Goal: Communication & Community: Answer question/provide support

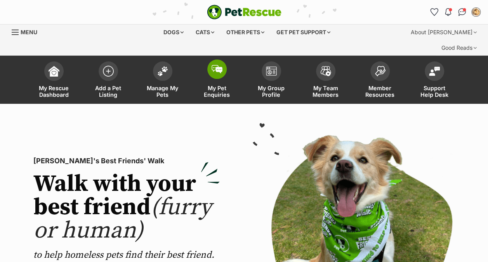
click at [215, 59] on span at bounding box center [217, 68] width 19 height 19
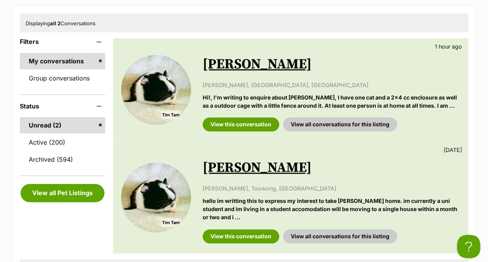
scroll to position [218, 0]
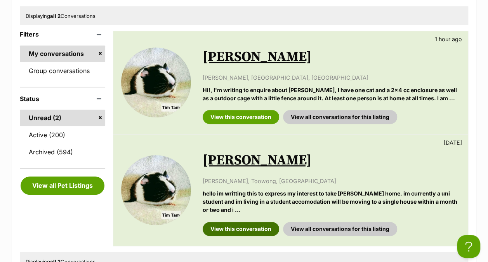
click at [248, 222] on link "View this conversation" at bounding box center [241, 229] width 77 height 14
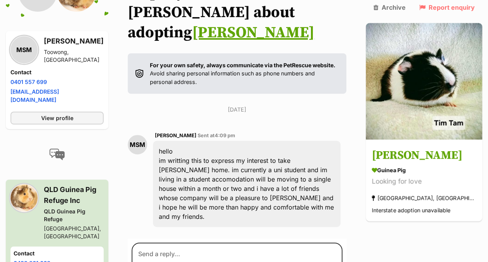
scroll to position [159, 0]
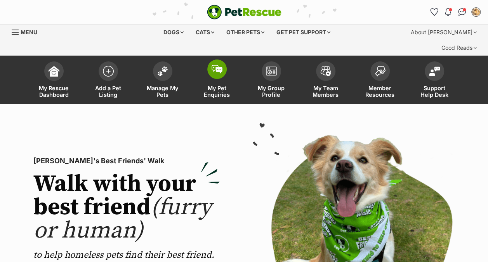
click at [220, 65] on img at bounding box center [217, 69] width 11 height 9
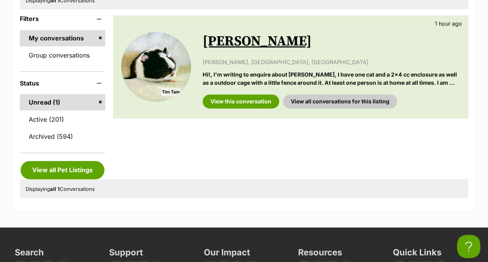
scroll to position [249, 0]
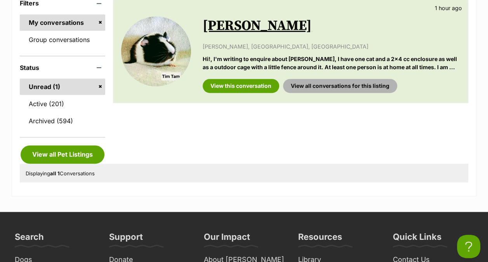
click at [346, 79] on link "View all conversations for this listing" at bounding box center [340, 86] width 114 height 14
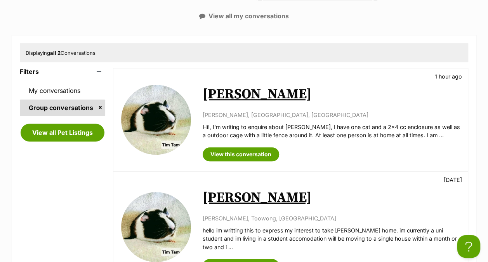
scroll to position [190, 0]
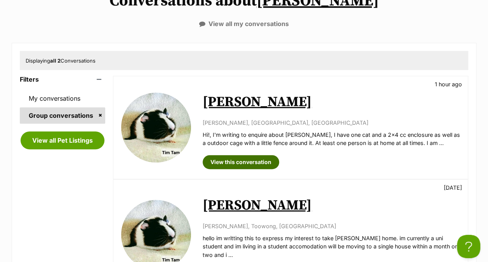
click at [232, 155] on link "View this conversation" at bounding box center [241, 162] width 77 height 14
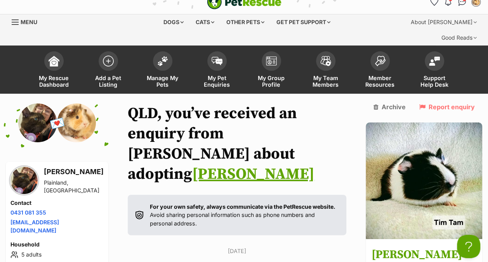
scroll to position [16, 0]
